Goal: Ask a question: Seek information or help from site administrators or community

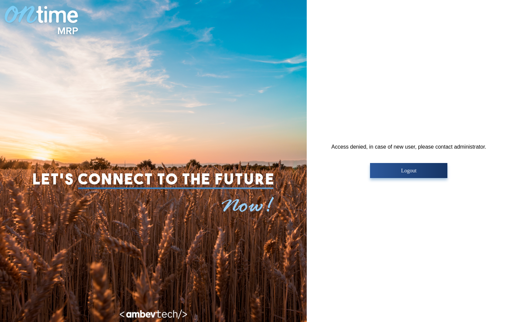
click at [475, 51] on div "Access denied, in case of new user, please contact administrator. Logout" at bounding box center [409, 161] width 204 height 322
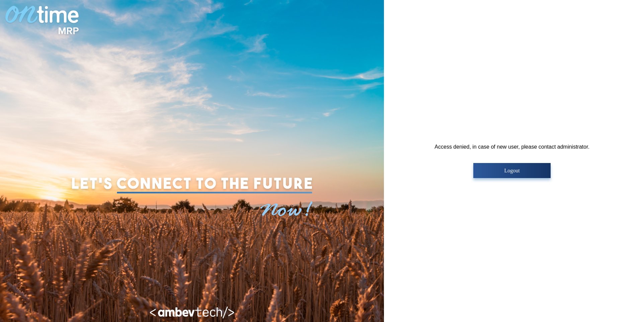
click at [41, 1] on img at bounding box center [44, 20] width 80 height 40
click at [97, 135] on img at bounding box center [191, 173] width 247 height 119
drag, startPoint x: 557, startPoint y: 149, endPoint x: 597, endPoint y: 147, distance: 40.5
click at [511, 147] on div "Access denied, in case of new user, please contact administrator. Logout" at bounding box center [512, 161] width 256 height 322
drag, startPoint x: 597, startPoint y: 147, endPoint x: 589, endPoint y: 147, distance: 8.4
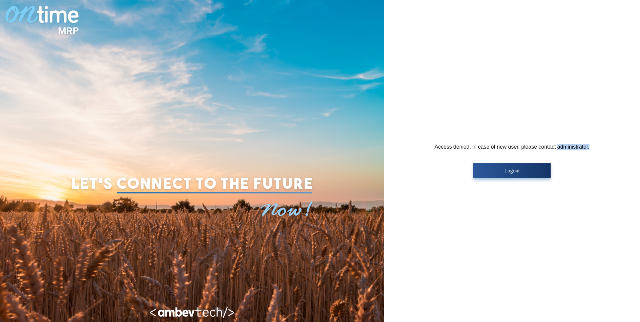
click at [511, 147] on div "Access denied, in case of new user, please contact administrator. Logout" at bounding box center [512, 161] width 155 height 34
